Goal: Task Accomplishment & Management: Use online tool/utility

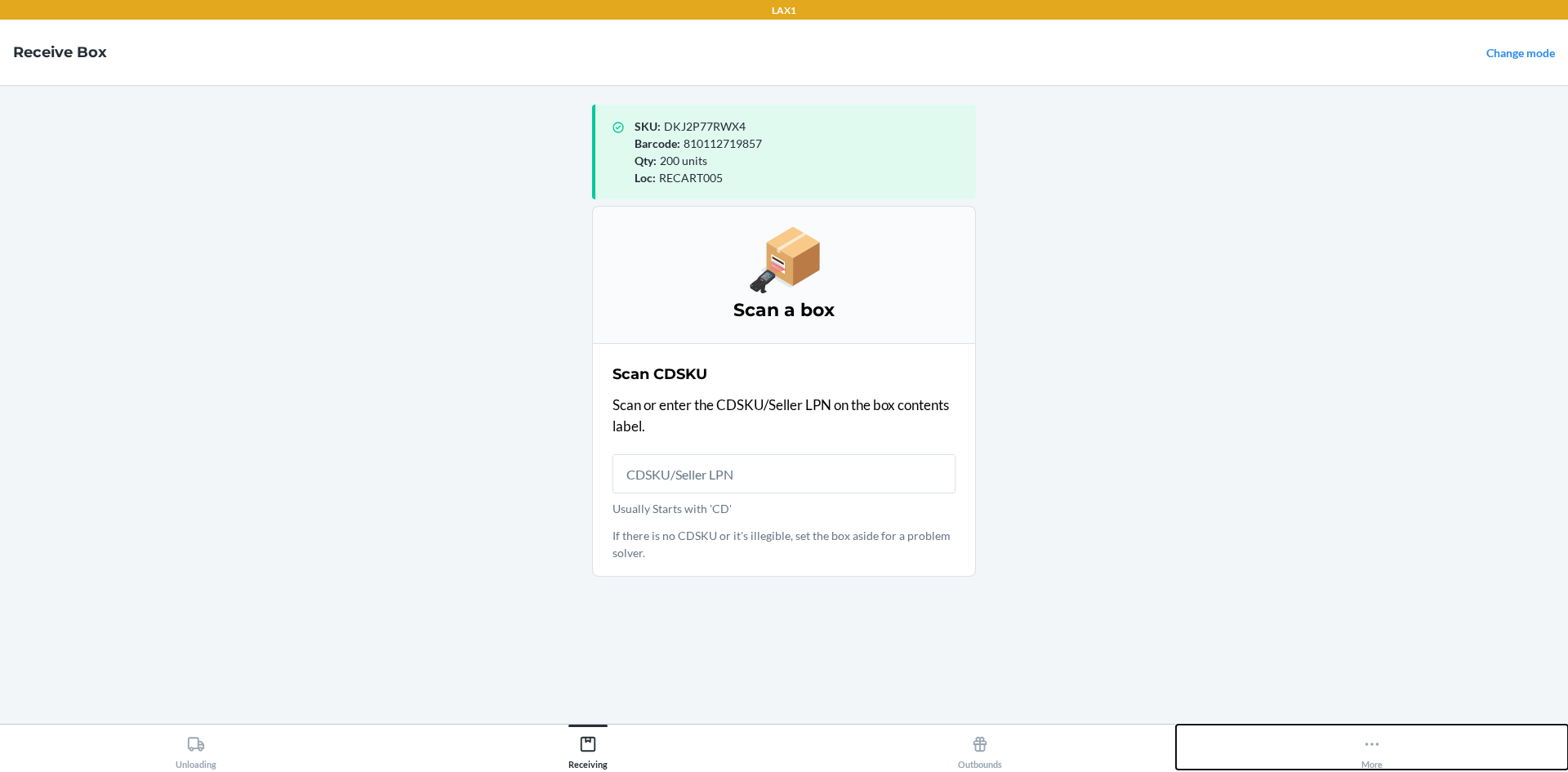
click at [1372, 752] on icon at bounding box center [1372, 744] width 18 height 18
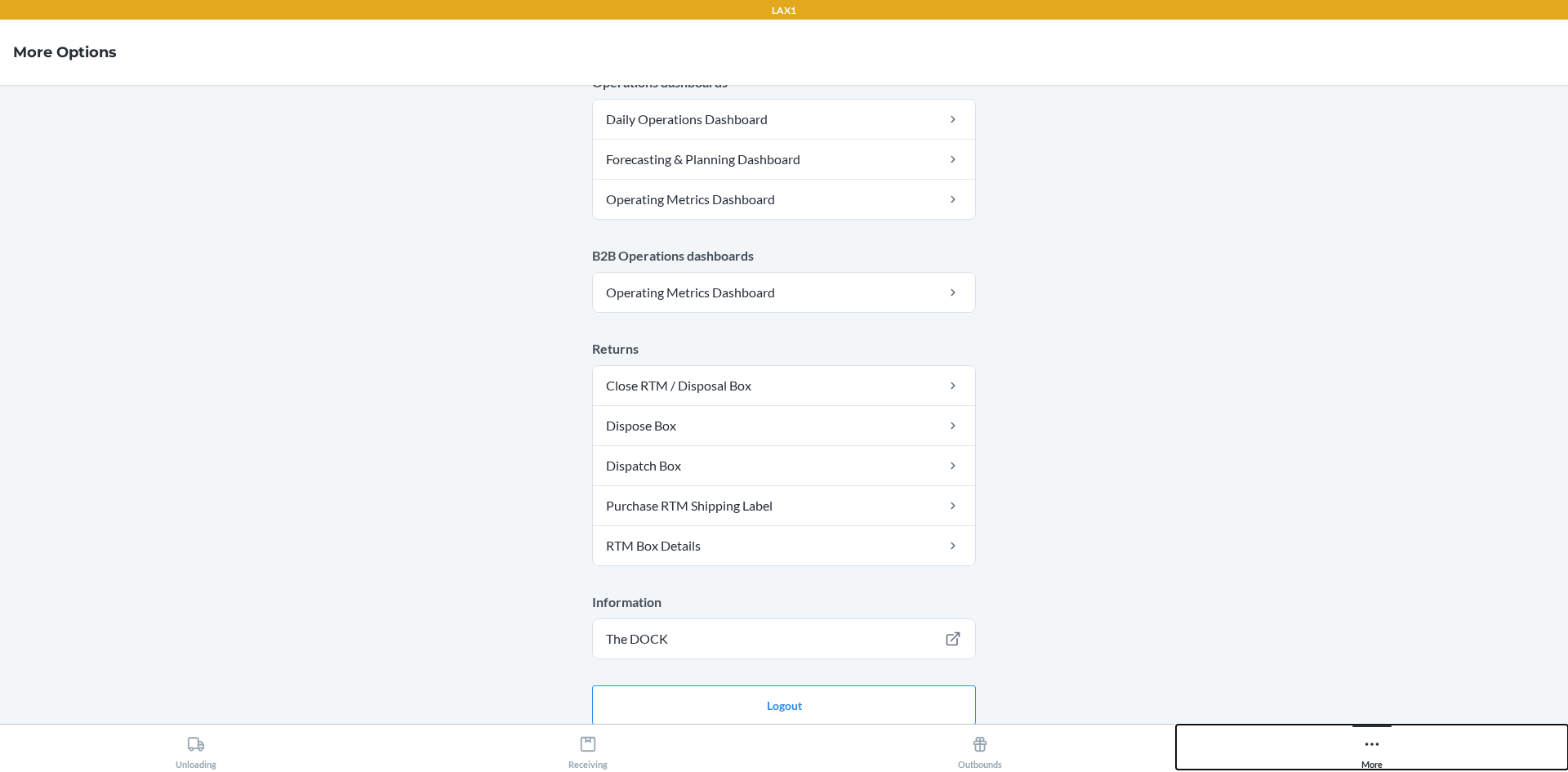
scroll to position [798, 0]
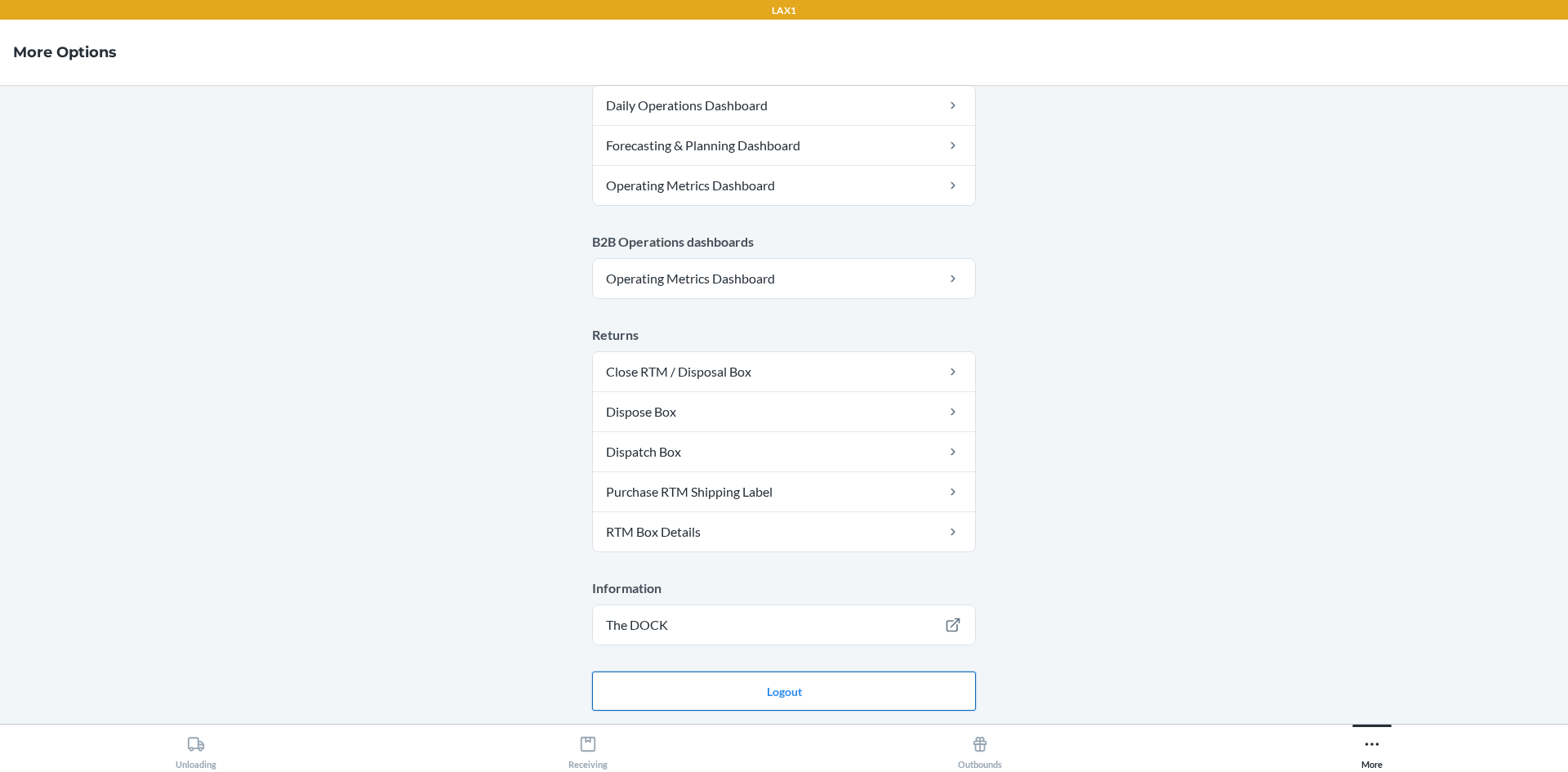
click at [783, 703] on button "Logout" at bounding box center [784, 691] width 384 height 39
